Goal: Transaction & Acquisition: Purchase product/service

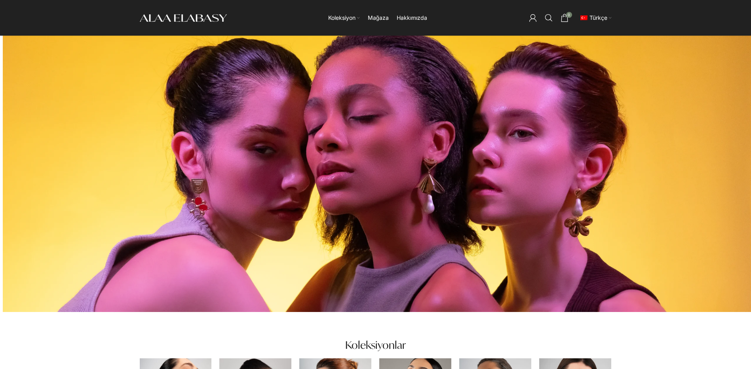
scroll to position [17, 0]
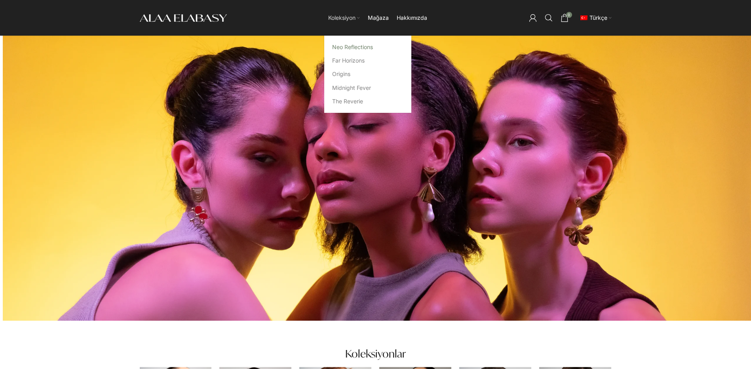
click at [349, 48] on link "Neo Reflections" at bounding box center [367, 46] width 71 height 13
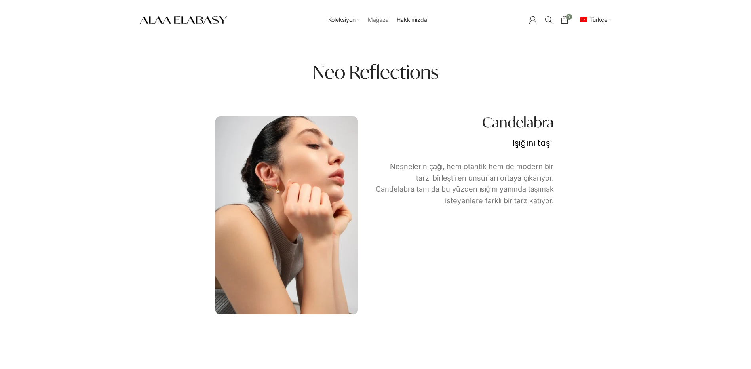
click at [377, 22] on span "Mağaza" at bounding box center [378, 20] width 21 height 8
click at [381, 21] on span "Mağaza" at bounding box center [378, 20] width 21 height 8
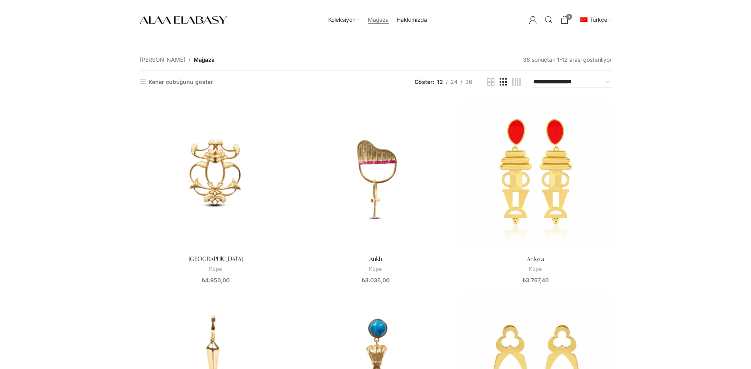
click at [165, 83] on link "Kenar çubuğunu göster" at bounding box center [177, 82] width 74 height 7
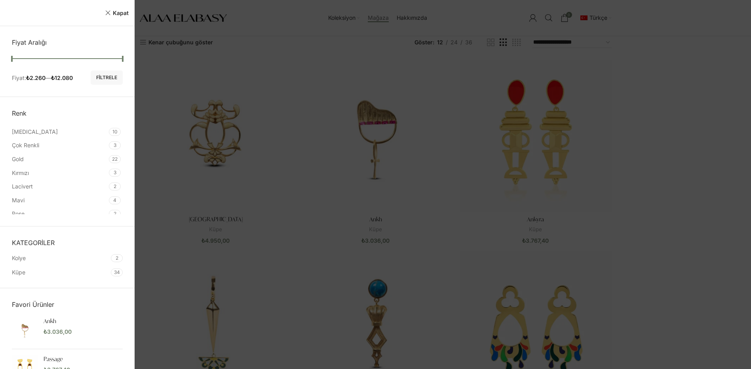
click at [704, 171] on div at bounding box center [375, 184] width 751 height 369
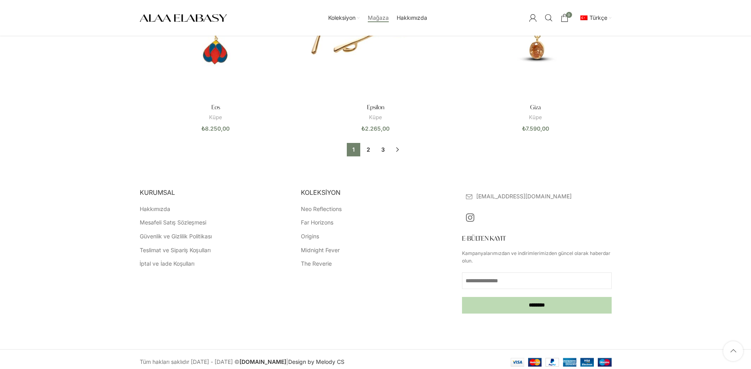
scroll to position [732, 0]
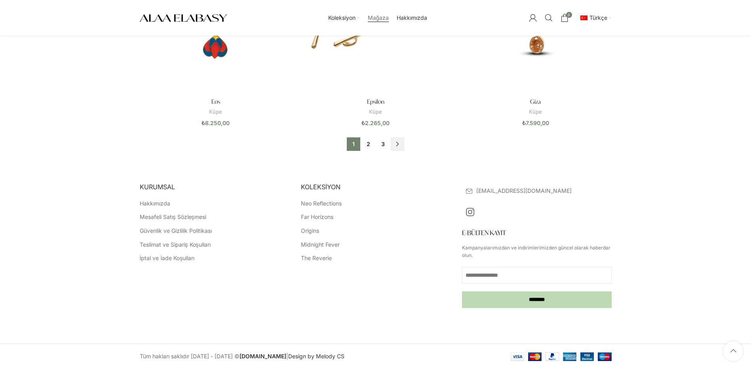
click at [398, 146] on link "→" at bounding box center [397, 143] width 13 height 13
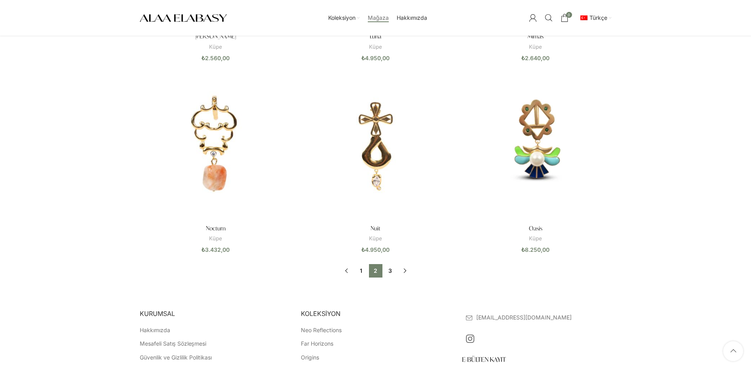
scroll to position [712, 0]
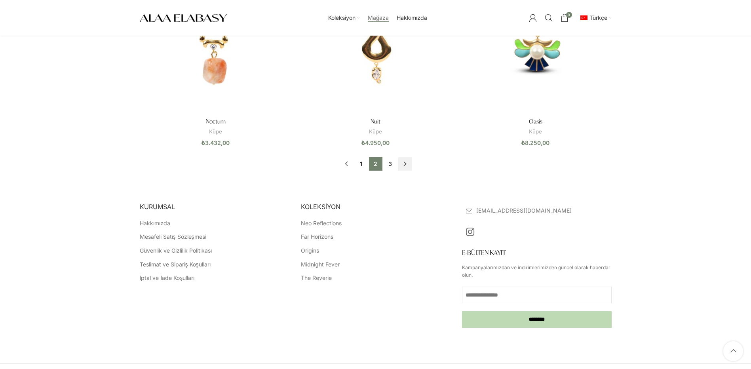
click at [404, 163] on link "→" at bounding box center [404, 163] width 13 height 13
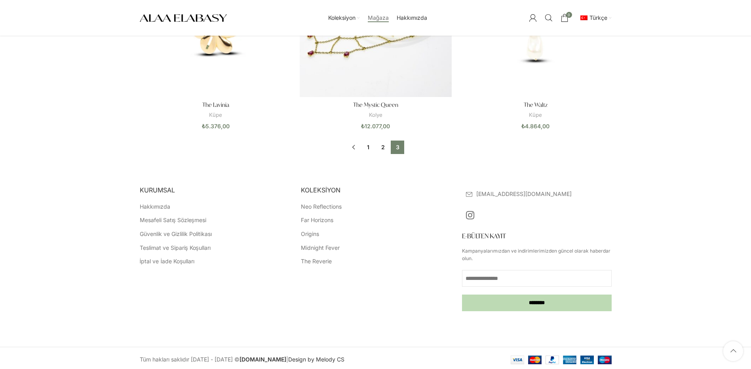
scroll to position [732, 0]
